Goal: Task Accomplishment & Management: Complete application form

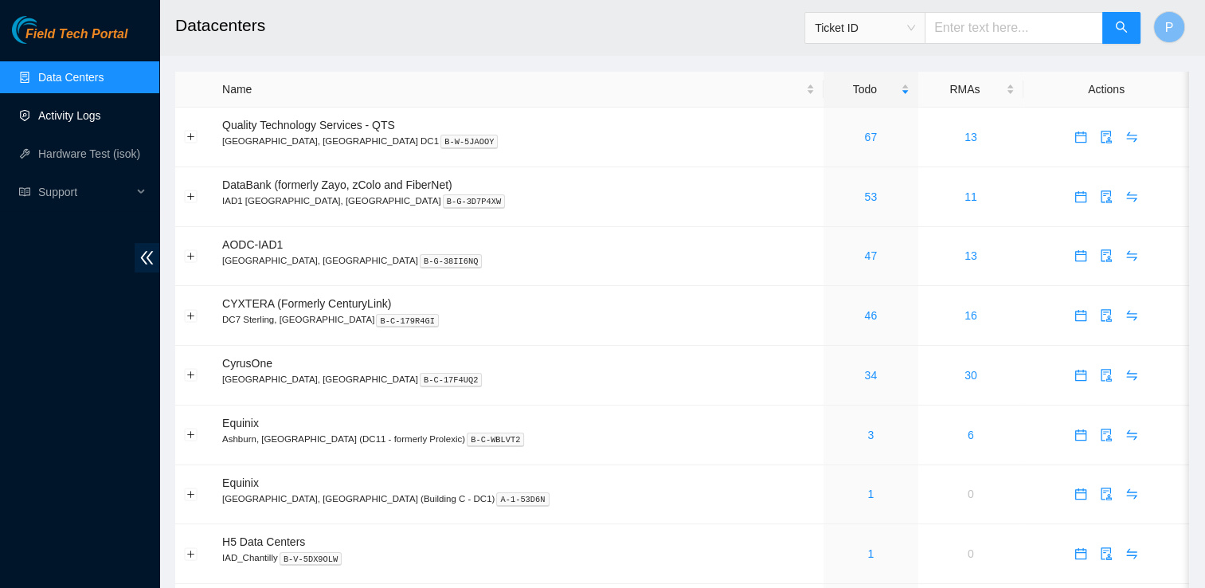
click at [95, 122] on link "Activity Logs" at bounding box center [69, 115] width 63 height 13
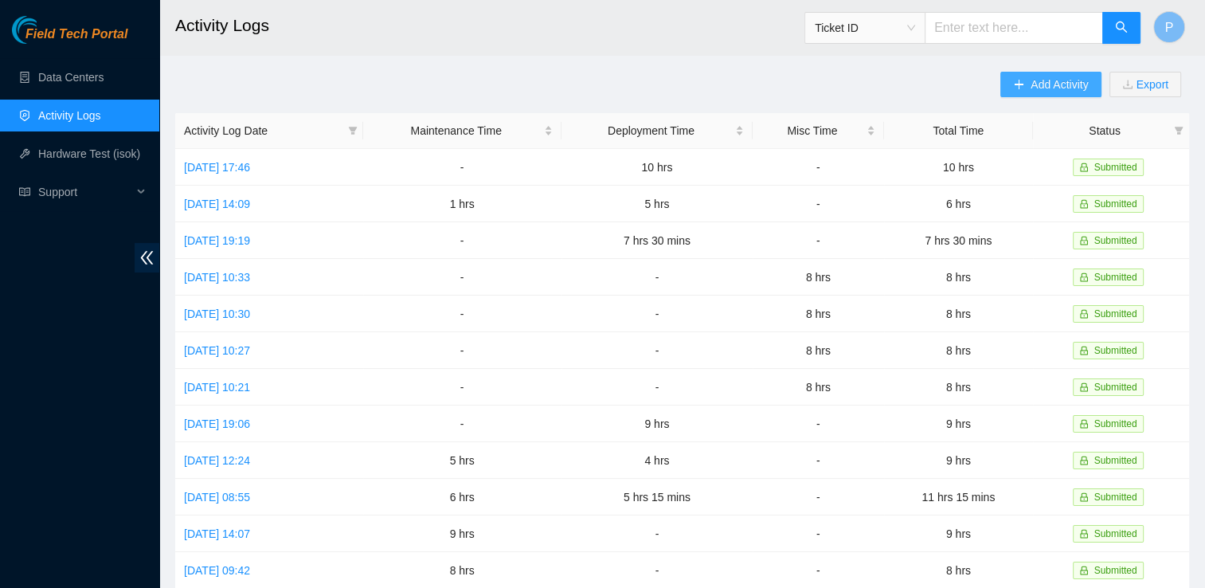
click at [1080, 94] on button "Add Activity" at bounding box center [1051, 84] width 100 height 25
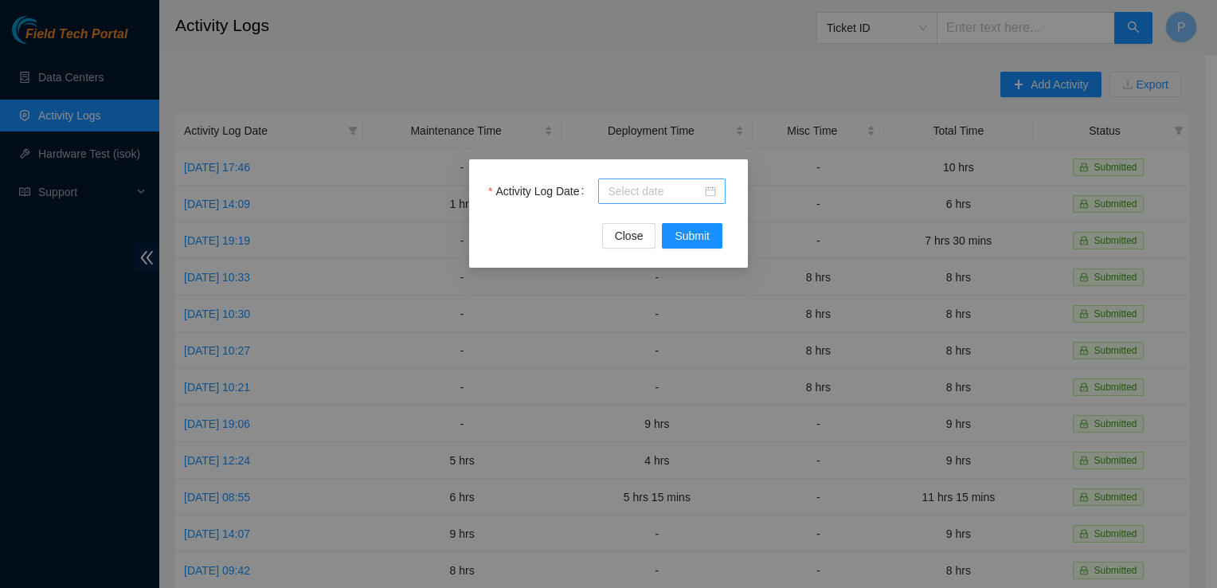
click at [711, 192] on div at bounding box center [662, 191] width 108 height 18
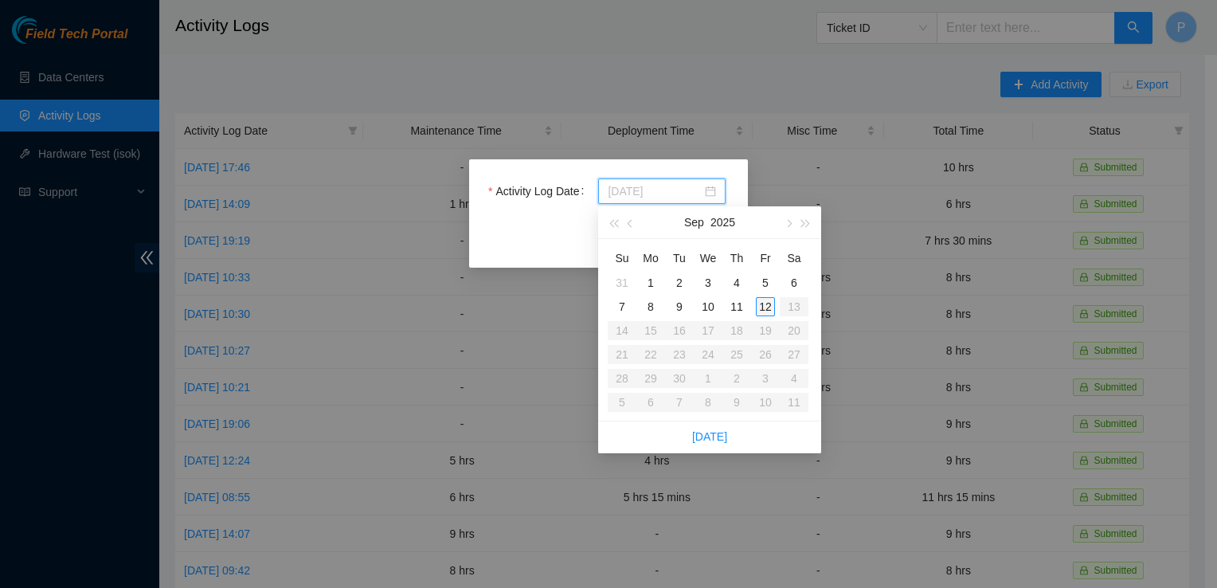
type input "[DATE]"
click at [765, 317] on td "12" at bounding box center [765, 307] width 29 height 24
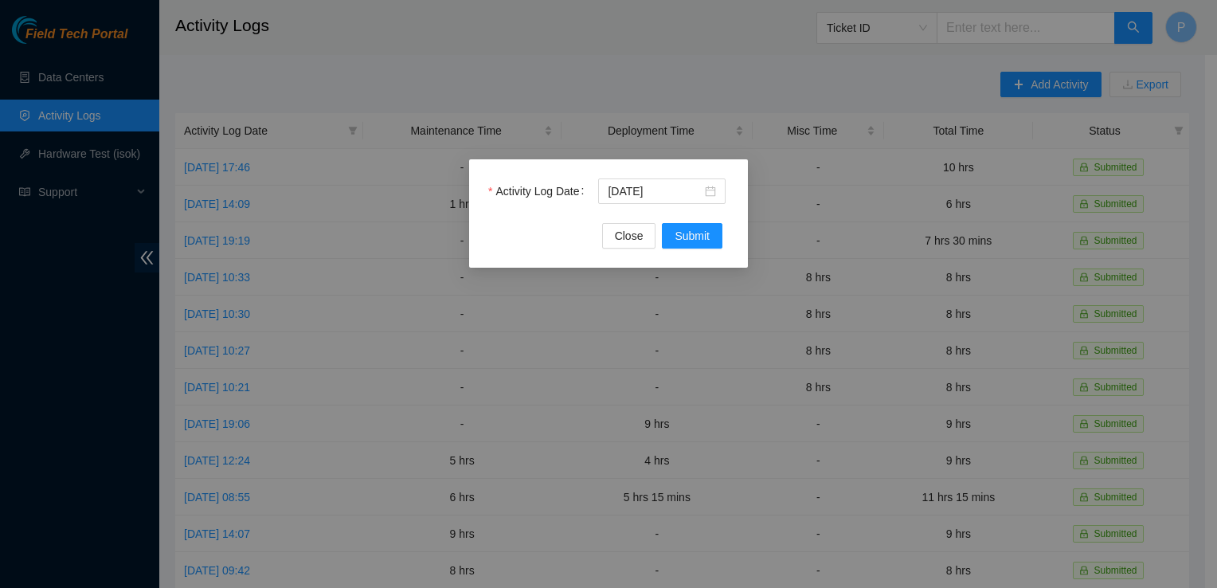
click at [688, 219] on div "Activity Log Date [DATE]" at bounding box center [608, 200] width 241 height 45
click at [688, 221] on div "Activity Log Date [DATE]" at bounding box center [608, 200] width 241 height 45
click at [691, 227] on span "Submit" at bounding box center [692, 236] width 35 height 18
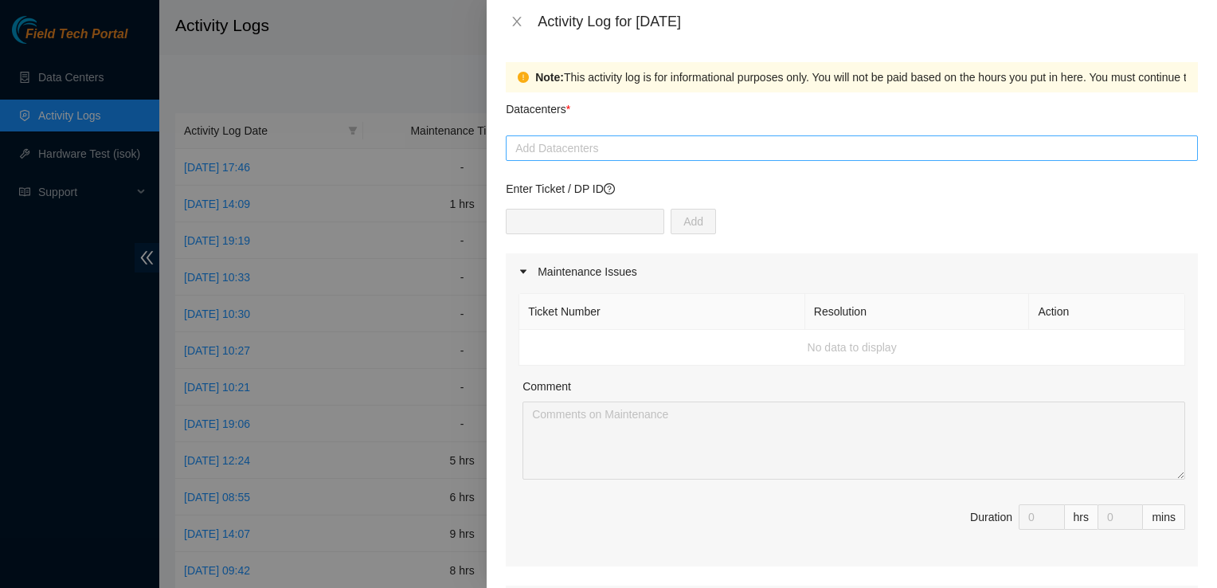
click at [631, 150] on div at bounding box center [852, 148] width 684 height 19
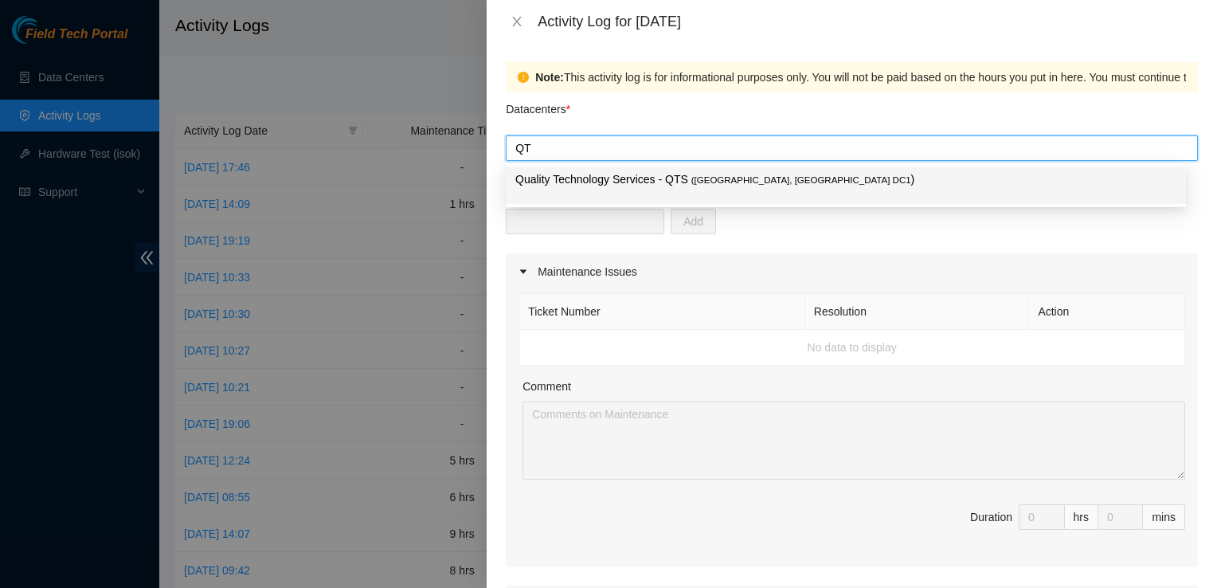
type input "QTS"
click at [647, 172] on p "Quality Technology Services - QTS ( [GEOGRAPHIC_DATA], [GEOGRAPHIC_DATA] DC1 )" at bounding box center [845, 179] width 661 height 18
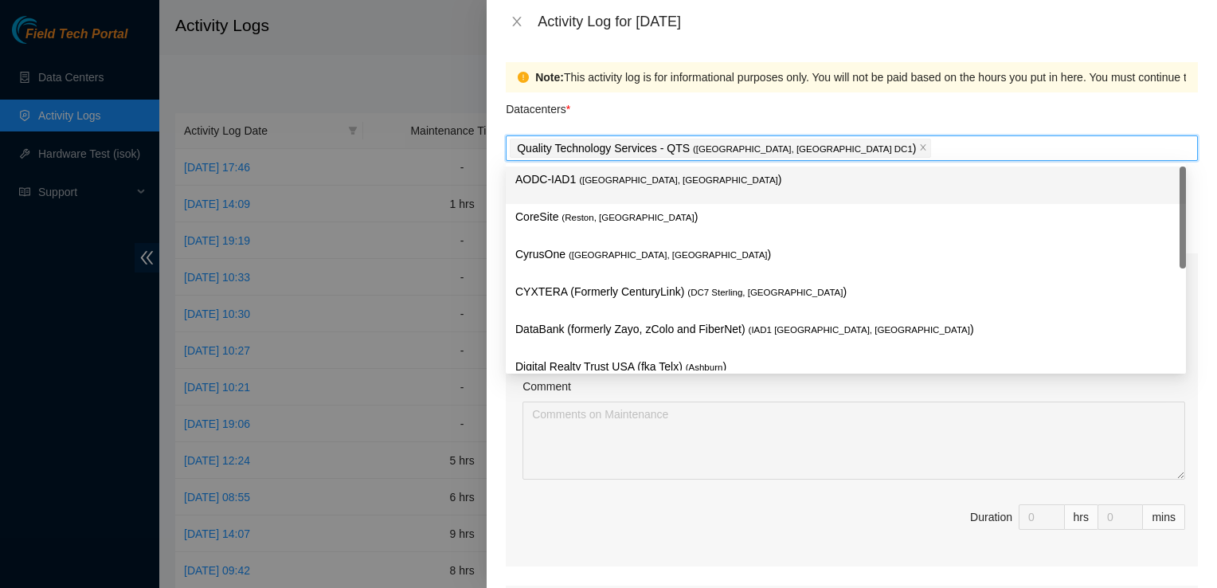
click at [908, 126] on div "Datacenters *" at bounding box center [852, 113] width 692 height 43
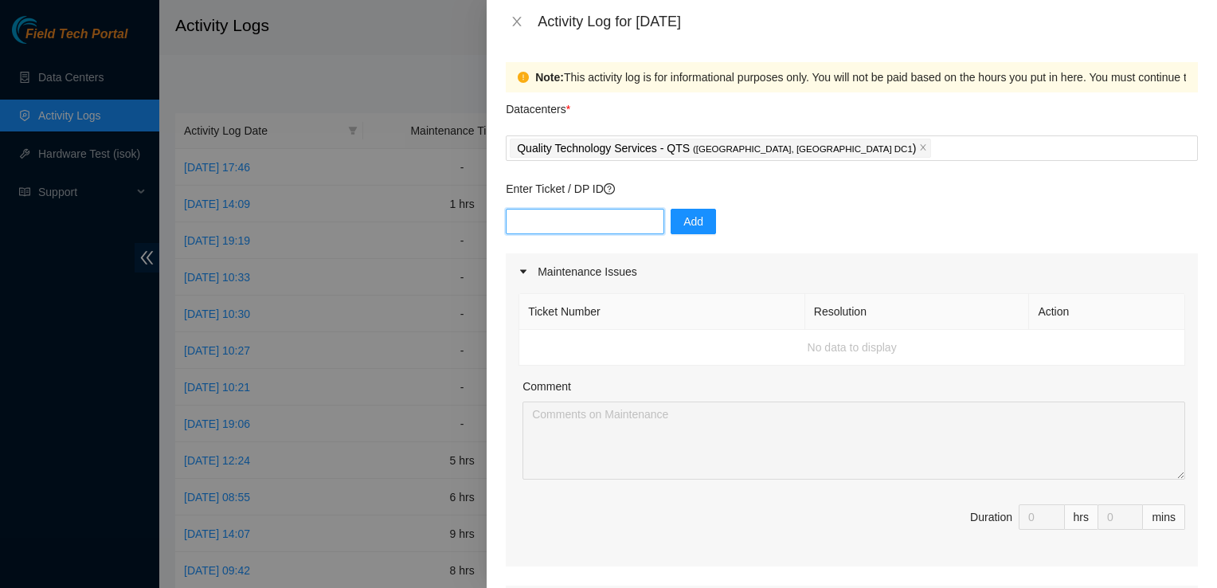
click at [601, 213] on input "text" at bounding box center [585, 221] width 159 height 25
type input "DP81248"
click at [688, 222] on span "Add" at bounding box center [694, 222] width 20 height 18
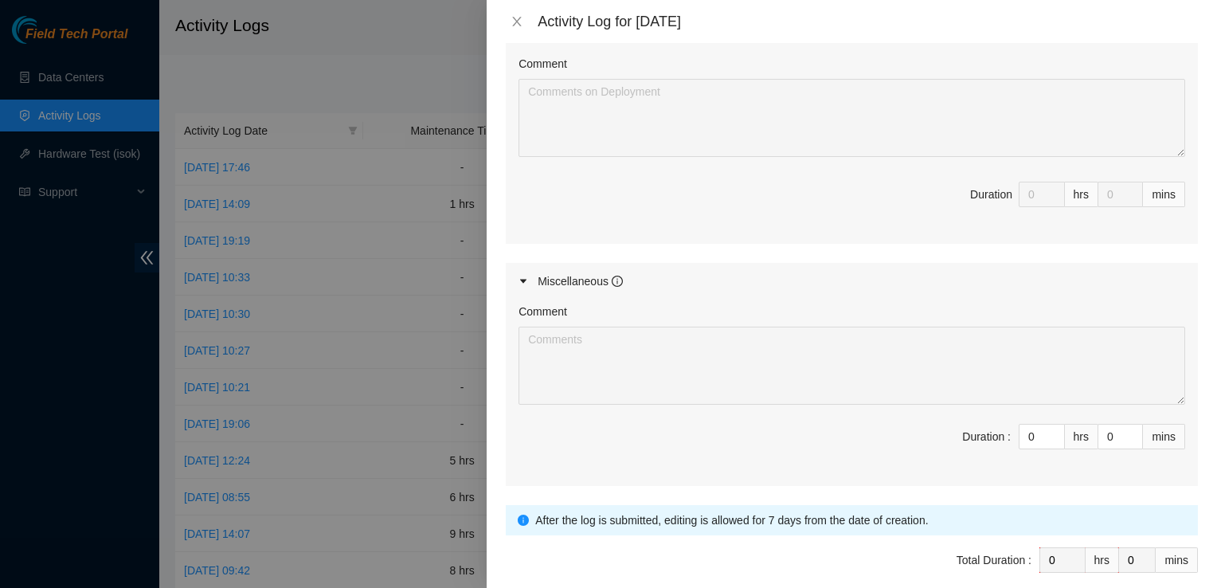
scroll to position [684, 0]
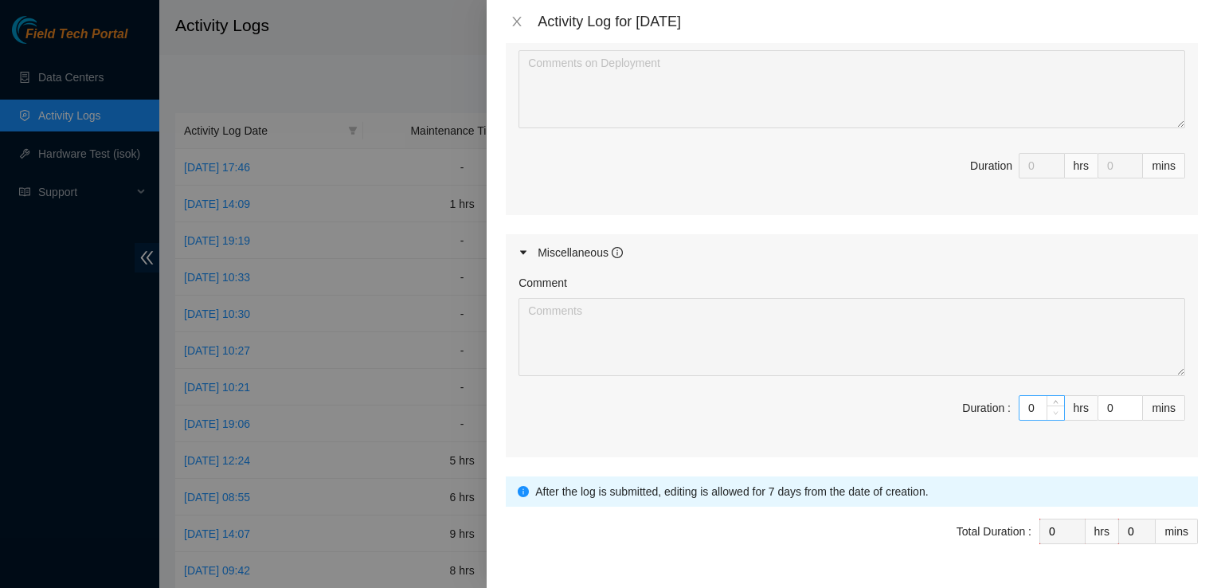
click at [1047, 409] on span "Decrease Value" at bounding box center [1056, 412] width 18 height 14
click at [1026, 407] on input "0" at bounding box center [1042, 408] width 45 height 24
type input "8"
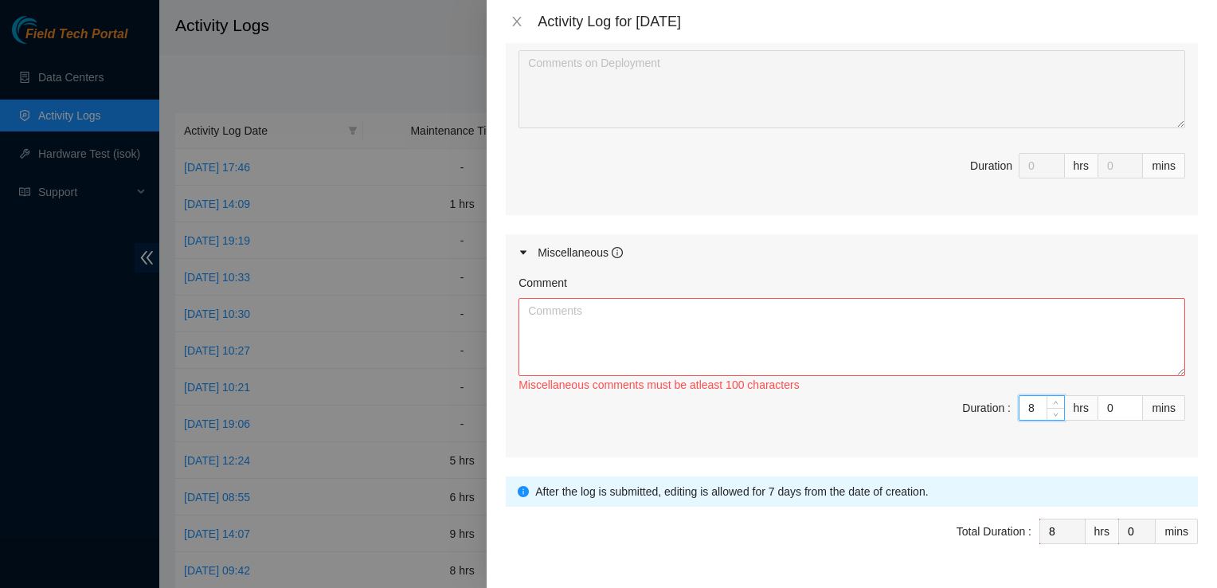
type input "8"
click at [985, 356] on textarea "Comment" at bounding box center [852, 337] width 667 height 78
paste textarea "Hey Pat EOD 9/12/20225 Reviewed the DWDM Installation Wiki-How to ensure correc…"
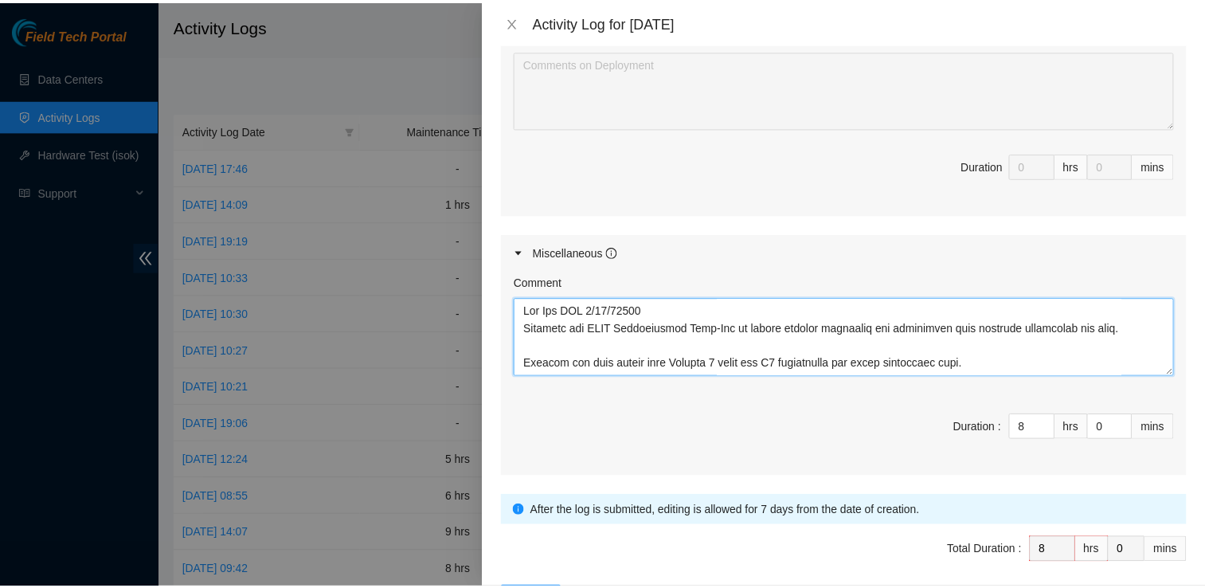
scroll to position [293, 0]
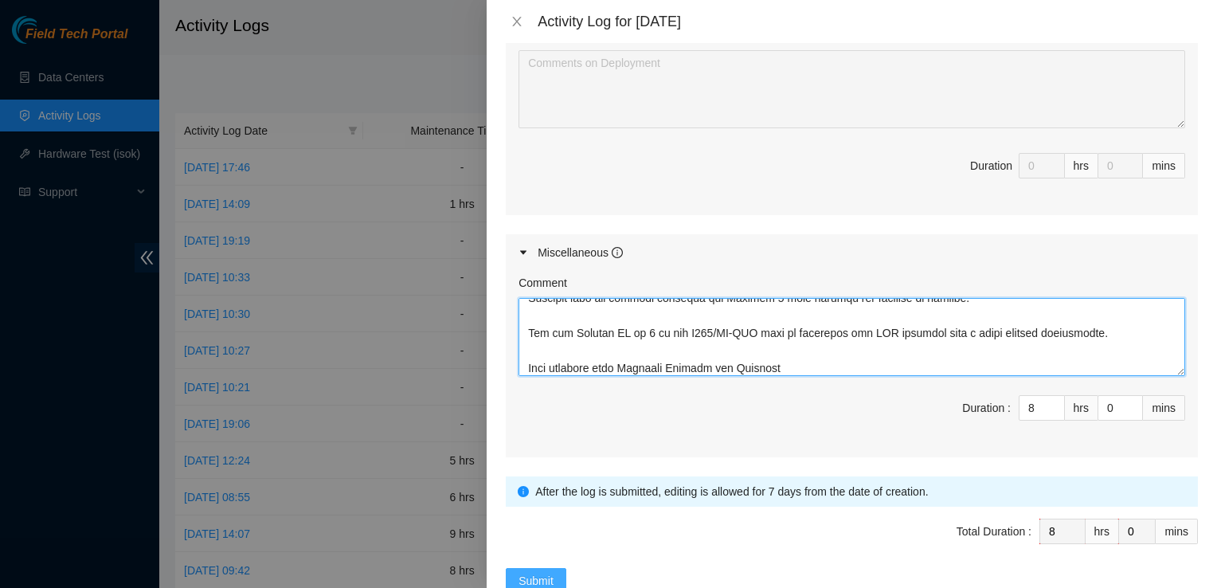
type textarea "Hey Pat EOD 9/12/20225 Reviewed the DWDM Installation Wiki-How to ensure correc…"
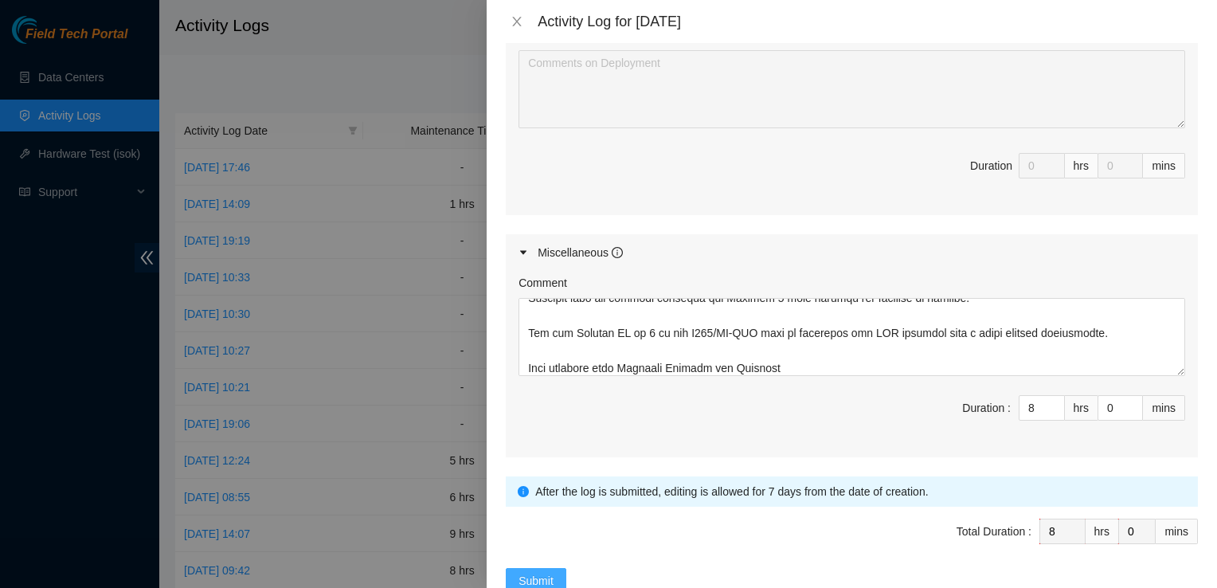
click at [543, 573] on span "Submit" at bounding box center [536, 581] width 35 height 18
